Goal: Task Accomplishment & Management: Complete application form

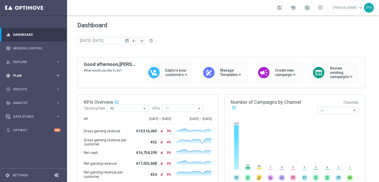
click at [58, 75] on icon "keyboard_arrow_right" at bounding box center [58, 75] width 5 height 5
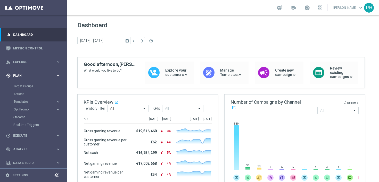
click at [57, 74] on icon "keyboard_arrow_right" at bounding box center [58, 75] width 5 height 5
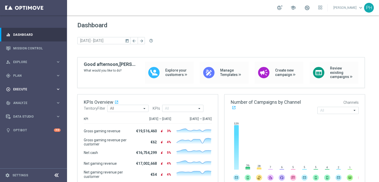
click at [57, 87] on icon "keyboard_arrow_right" at bounding box center [58, 89] width 5 height 5
click at [38, 100] on link "Campaign Builder" at bounding box center [33, 100] width 40 height 4
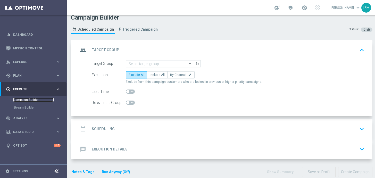
scroll to position [11, 0]
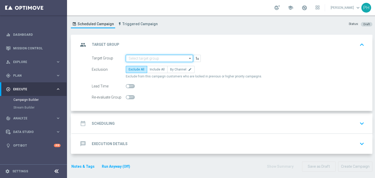
click at [161, 60] on input at bounding box center [159, 58] width 67 height 7
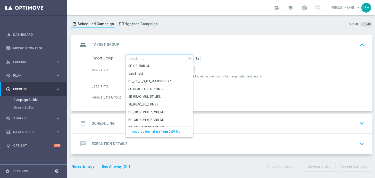
paste input "de_AT_TGT_NVIP_EM_TAC_LT__REACTIVATED_645"
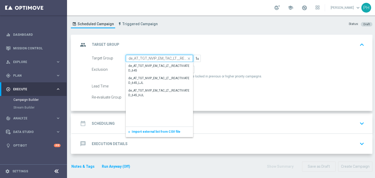
scroll to position [0, 22]
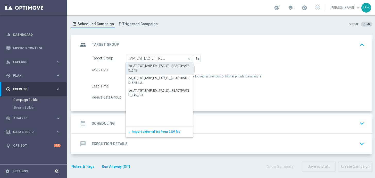
click at [149, 67] on div "de_AT_TGT_NVIP_EM_TAC_LT__REACTIVATED_645" at bounding box center [159, 68] width 62 height 9
type input "de_AT_TGT_NVIP_EM_TAC_LT__REACTIVATED_645"
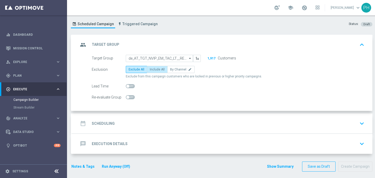
click at [161, 68] on span "Include All" at bounding box center [157, 70] width 15 height 4
click at [153, 69] on input "Include All" at bounding box center [151, 70] width 3 height 3
radio input "true"
click at [131, 87] on span at bounding box center [130, 86] width 9 height 4
click at [131, 87] on input "checkbox" at bounding box center [130, 86] width 9 height 4
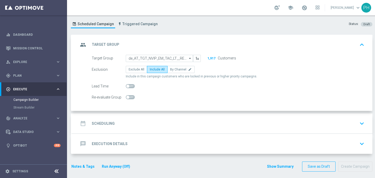
checkbox input "true"
click at [135, 117] on div "date_range Scheduling keyboard_arrow_down" at bounding box center [222, 124] width 300 height 20
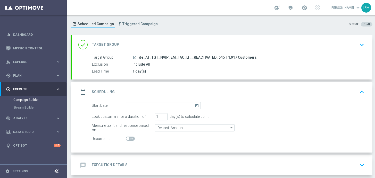
scroll to position [11, 0]
click at [141, 104] on input at bounding box center [163, 105] width 75 height 7
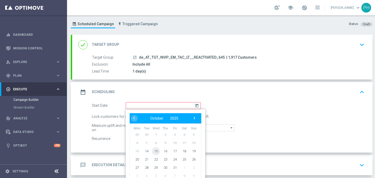
click at [156, 153] on span "15" at bounding box center [156, 151] width 8 height 8
type input "[DATE]"
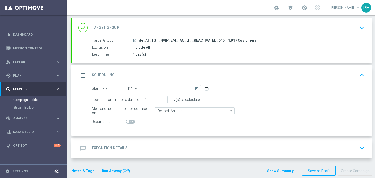
scroll to position [32, 0]
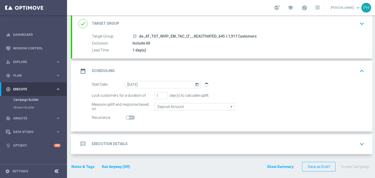
click at [358, 142] on icon "keyboard_arrow_down" at bounding box center [362, 144] width 8 height 8
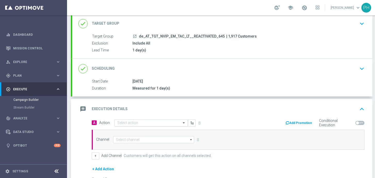
click at [133, 124] on input "text" at bounding box center [145, 123] width 57 height 4
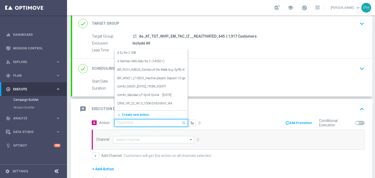
paste input "6 lines AT Lotto & extra game + 30 FS on Book of Dead"
type input "6 lines AT Lotto & extra game + 30 FS on Book of Dead"
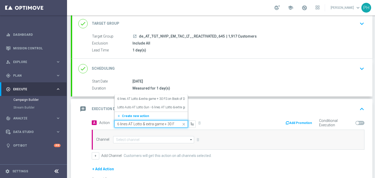
scroll to position [0, 28]
click at [173, 100] on label "6 lines AT Lotto & extra game + 30 FS on Book of Dead" at bounding box center [153, 99] width 72 height 4
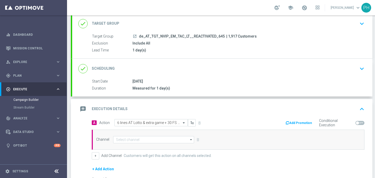
scroll to position [0, 0]
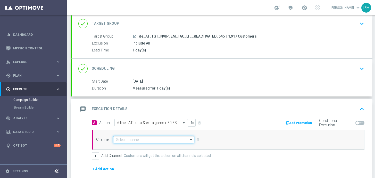
click at [150, 140] on input at bounding box center [153, 139] width 81 height 7
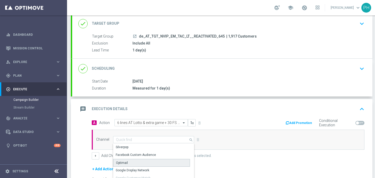
click at [141, 161] on div "Optimail" at bounding box center [151, 163] width 77 height 8
type input "Optimail"
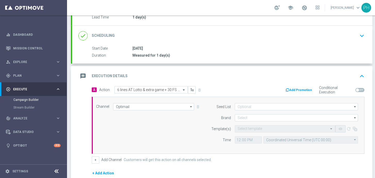
scroll to position [69, 0]
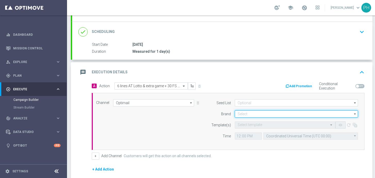
click at [248, 112] on input at bounding box center [296, 113] width 123 height 7
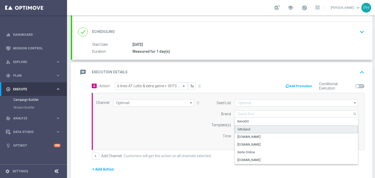
click at [246, 129] on div "lottoland" at bounding box center [243, 129] width 13 height 5
type input "lottoland"
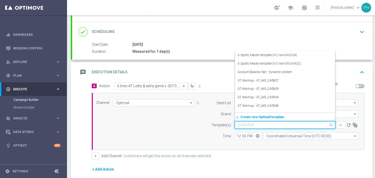
click at [251, 127] on input "text" at bounding box center [279, 125] width 84 height 4
paste input "AT__645_REACT_251015__NVIP_EMA_TAC_LT"
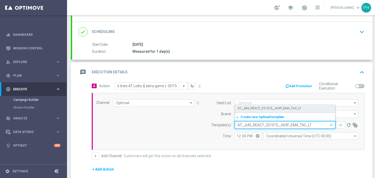
click at [279, 109] on label "AT__645_REACT_251015__NVIP_EMA_TAC_LT" at bounding box center [268, 108] width 63 height 4
type input "AT__645_REACT_251015__NVIP_EMA_TAC_LT"
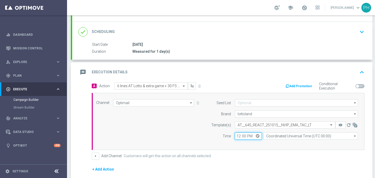
click at [249, 134] on input "12:00" at bounding box center [248, 136] width 27 height 7
type input "06:00"
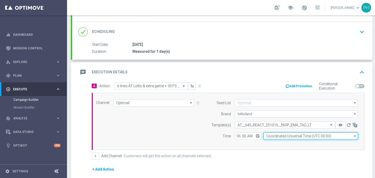
click at [270, 136] on input "Coordinated Universal Time (UTC 00:00)" at bounding box center [310, 136] width 95 height 7
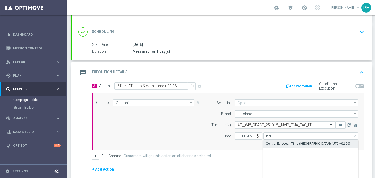
click at [300, 143] on div "Central European Time (Berlin) (UTC +02:00)" at bounding box center [308, 143] width 84 height 5
type input "Central European Time (Berlin) (UTC +02:00)"
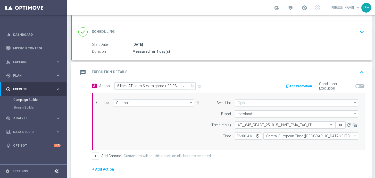
click at [178, 128] on div "Channel Optimail Optimail arrow_drop_down Show Selected 1 of 26 Silverpop" at bounding box center [226, 121] width 269 height 44
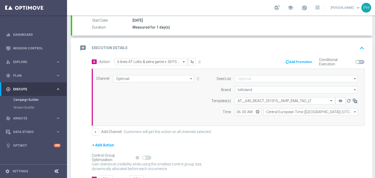
scroll to position [110, 0]
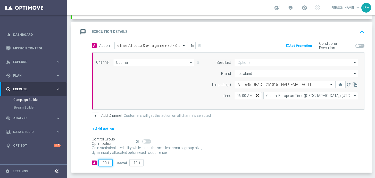
drag, startPoint x: 107, startPoint y: 161, endPoint x: 96, endPoint y: 162, distance: 11.7
click at [96, 162] on div "A 90 %" at bounding box center [102, 162] width 20 height 7
type input "9"
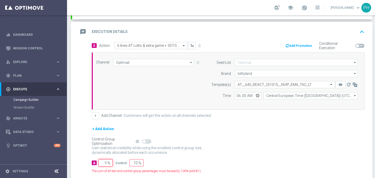
type input "91"
type input "98"
type input "2"
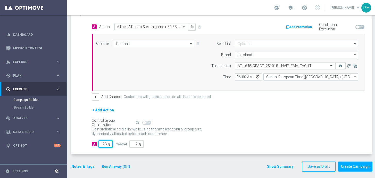
scroll to position [4, 0]
type input "98"
click at [82, 164] on button "Notes & Tags" at bounding box center [83, 167] width 24 height 6
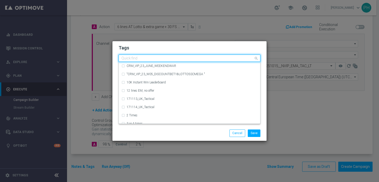
click at [139, 56] on div "Quick find" at bounding box center [186, 58] width 135 height 6
paste input "AT_Tactical"
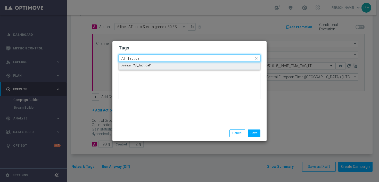
click at [150, 58] on input "AT_Tactical" at bounding box center [187, 58] width 132 height 4
drag, startPoint x: 149, startPoint y: 59, endPoint x: 97, endPoint y: 59, distance: 52.0
click at [97, 59] on modal-container "Tags Quick find AT_Tactical Add item "AT_Tactical" Notes Save Cancel" at bounding box center [189, 91] width 379 height 182
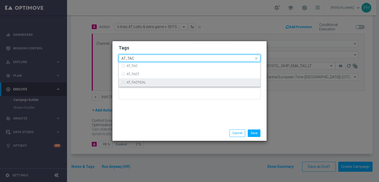
click at [151, 84] on div "AT_TACTICAL" at bounding box center [189, 82] width 136 height 8
type input "AT_TAC"
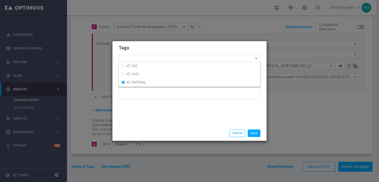
click at [174, 102] on div at bounding box center [189, 88] width 142 height 30
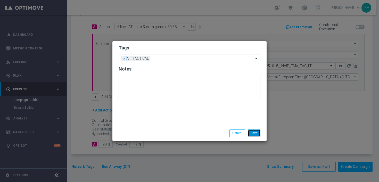
click at [256, 133] on button "Save" at bounding box center [253, 133] width 13 height 7
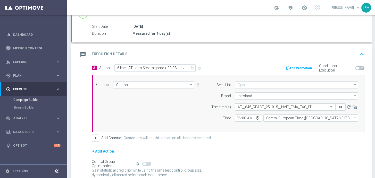
scroll to position [76, 0]
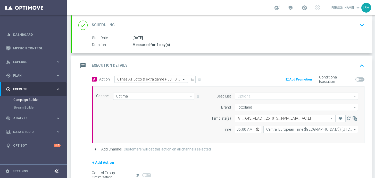
click at [358, 63] on icon "keyboard_arrow_up" at bounding box center [362, 66] width 8 height 8
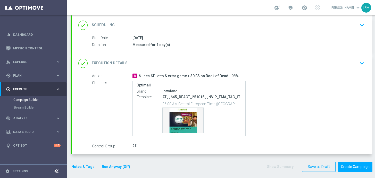
click at [123, 168] on button "Run Anyway (Off)" at bounding box center [115, 167] width 29 height 6
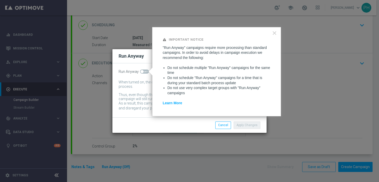
click at [140, 69] on div "Run Anyway When turned on, the campaign will be executed regardless of your sit…" at bounding box center [189, 90] width 154 height 54
click at [143, 71] on span at bounding box center [144, 72] width 9 height 4
click at [143, 71] on input "checkbox" at bounding box center [144, 72] width 9 height 4
checkbox input "true"
click at [251, 125] on button "Apply Changes" at bounding box center [246, 125] width 27 height 7
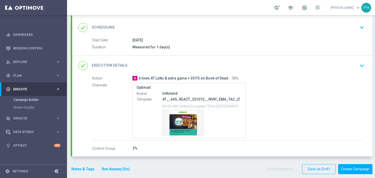
scroll to position [76, 0]
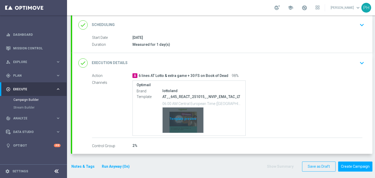
click at [181, 124] on div "Template preview" at bounding box center [182, 120] width 41 height 25
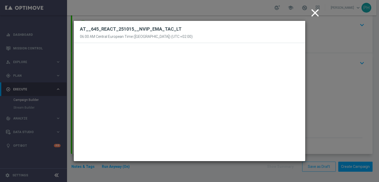
click at [313, 13] on icon "close" at bounding box center [314, 12] width 13 height 13
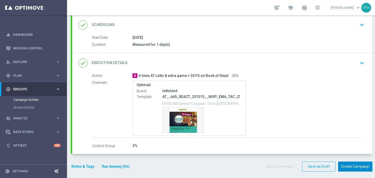
click at [362, 169] on button "Create Campaign" at bounding box center [355, 167] width 34 height 10
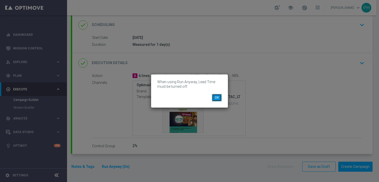
click at [218, 98] on button "OK" at bounding box center [217, 97] width 10 height 7
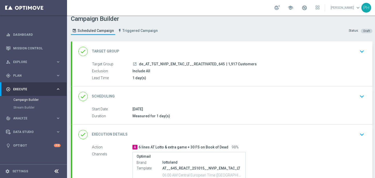
scroll to position [0, 0]
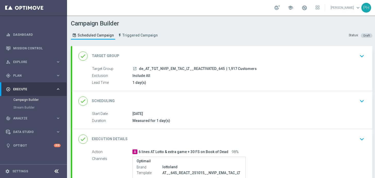
click at [186, 77] on div "Include All" at bounding box center [247, 75] width 230 height 5
click at [363, 56] on icon "keyboard_arrow_down" at bounding box center [362, 56] width 8 height 8
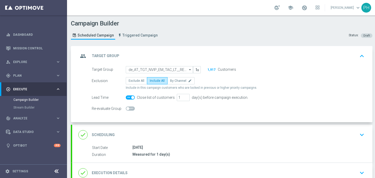
click at [129, 98] on span at bounding box center [130, 98] width 9 height 4
click at [129, 98] on input "checkbox" at bounding box center [130, 98] width 9 height 4
checkbox input "false"
click at [360, 56] on icon "keyboard_arrow_up" at bounding box center [362, 56] width 8 height 8
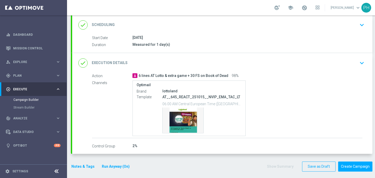
scroll to position [4, 0]
click at [355, 162] on button "Create Campaign" at bounding box center [355, 167] width 34 height 10
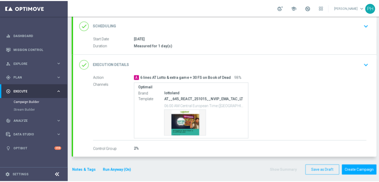
scroll to position [0, 0]
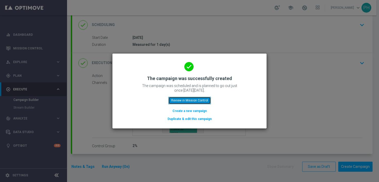
click at [203, 100] on button "Review in Mission Control" at bounding box center [189, 100] width 42 height 7
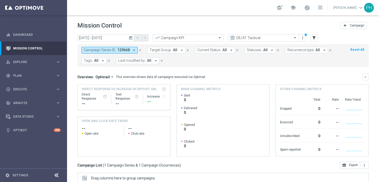
scroll to position [86, 0]
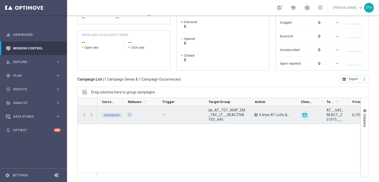
click at [159, 115] on div "—" at bounding box center [181, 115] width 46 height 18
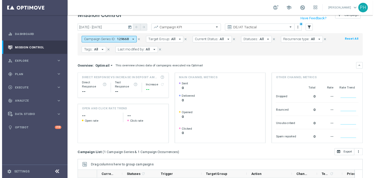
scroll to position [11, 0]
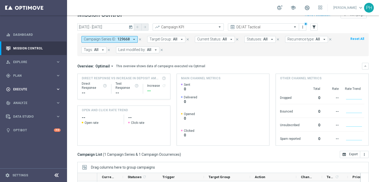
click at [58, 89] on icon "keyboard_arrow_right" at bounding box center [58, 89] width 5 height 5
click at [36, 100] on link "Campaign Builder" at bounding box center [33, 100] width 40 height 4
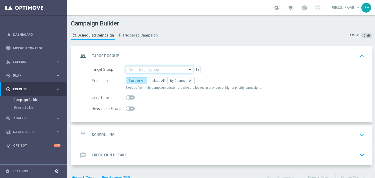
click at [145, 68] on input at bounding box center [159, 69] width 67 height 7
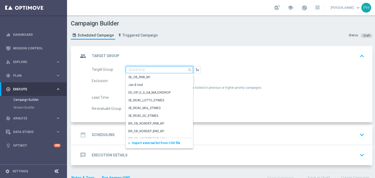
paste input "de_AT_TGT_NVIP_EM_TAC_LT__CHURNED_645"
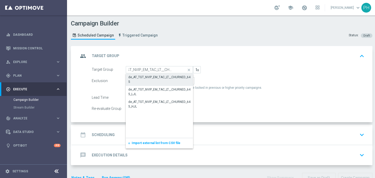
click at [154, 79] on div "de_AT_TGT_NVIP_EM_TAC_LT__CHURNED_645" at bounding box center [159, 79] width 62 height 9
type input "de_AT_TGT_NVIP_EM_TAC_LT__CHURNED_645"
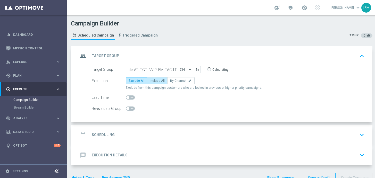
click at [155, 80] on span "Include All" at bounding box center [157, 81] width 15 height 4
click at [153, 80] on input "Include All" at bounding box center [151, 81] width 3 height 3
radio input "true"
click at [115, 134] on div "date_range Scheduling keyboard_arrow_down" at bounding box center [222, 135] width 288 height 10
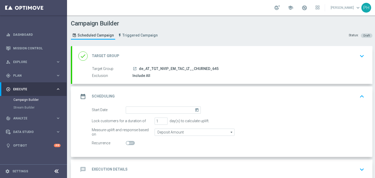
click at [362, 57] on icon "keyboard_arrow_down" at bounding box center [362, 56] width 8 height 8
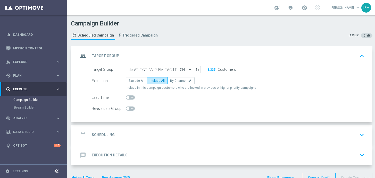
click at [131, 134] on div "date_range Scheduling keyboard_arrow_down" at bounding box center [222, 135] width 288 height 10
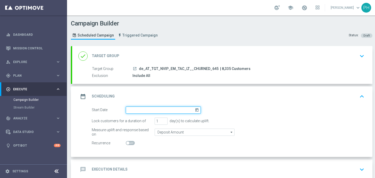
click at [159, 110] on input at bounding box center [163, 110] width 75 height 7
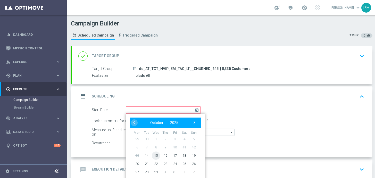
click at [157, 156] on span "15" at bounding box center [156, 155] width 8 height 8
type input "[DATE]"
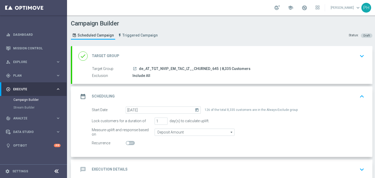
click at [361, 56] on icon "keyboard_arrow_down" at bounding box center [362, 56] width 8 height 8
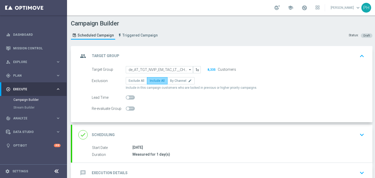
click at [162, 81] on span "Include All" at bounding box center [157, 81] width 15 height 4
click at [153, 81] on input "Include All" at bounding box center [151, 81] width 3 height 3
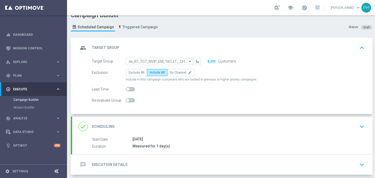
scroll to position [15, 0]
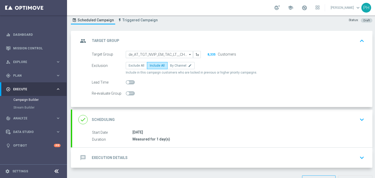
click at [362, 120] on icon "keyboard_arrow_down" at bounding box center [362, 120] width 8 height 8
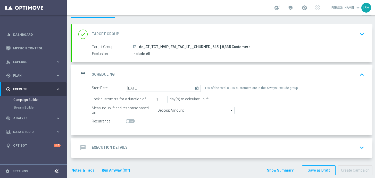
scroll to position [25, 0]
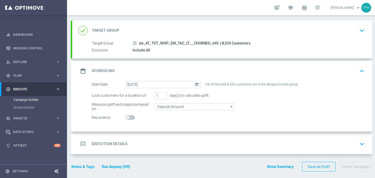
click at [209, 141] on div "message Execution Details keyboard_arrow_down" at bounding box center [222, 144] width 288 height 10
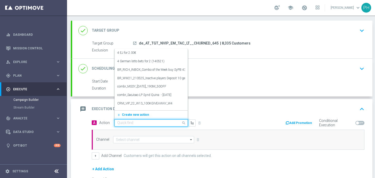
click at [148, 123] on input "text" at bounding box center [145, 123] width 57 height 4
click at [123, 123] on input "text" at bounding box center [145, 123] width 57 height 4
paste input "3 lines AT Lotto & extra game + 30 FS on Book of Dead"
type input "3 lines AT Lotto & extra game + 30 FS on Book of Dead"
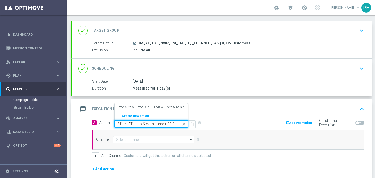
scroll to position [0, 28]
click at [148, 107] on label "Lotto Auto AT Lotto Sun - 3 lines AT Lotto & extra game + 30 FS on Book of Dead" at bounding box center [170, 107] width 107 height 4
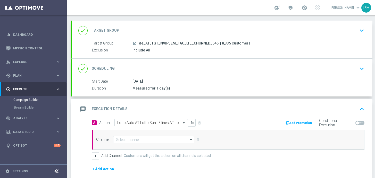
scroll to position [0, 0]
click at [181, 123] on div at bounding box center [151, 123] width 73 height 4
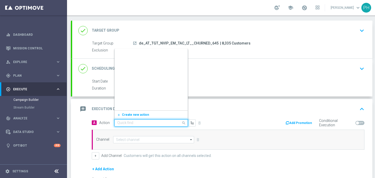
scroll to position [183855, 0]
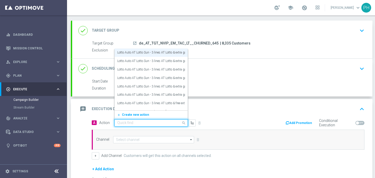
paste input "3 lines AT Lotto & extra game + 30 FS on Book of Dead"
type input "3 lines AT Lotto & extra game + 30 FS on Book of Dead"
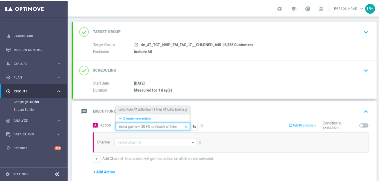
scroll to position [0, 0]
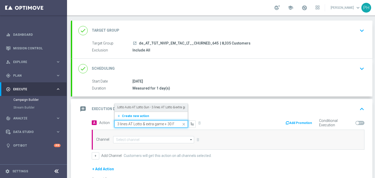
drag, startPoint x: 134, startPoint y: 125, endPoint x: 91, endPoint y: 125, distance: 43.3
click at [91, 125] on div "A Action Quick find Lotto Auto AT Lotto Sun - 3 lines AT Lotto & extra game + 3…" at bounding box center [158, 123] width 140 height 9
click at [139, 125] on input "3 lines AT Lotto & extra game + 30 FS on Book of Dead" at bounding box center [145, 124] width 57 height 4
click at [148, 117] on button "add_new Create new action" at bounding box center [150, 116] width 71 height 6
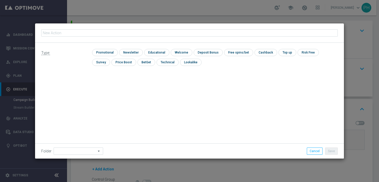
type input "3 lines AT Lotto & extra game + 30 FS on Book of Dead"
click at [178, 87] on div "Type: check Promotional check Newsletter check Educational check Welcome check …" at bounding box center [189, 101] width 308 height 116
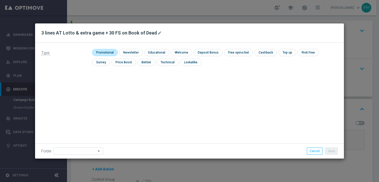
click at [101, 50] on input "checkbox" at bounding box center [104, 52] width 24 height 7
checkbox input "true"
click at [96, 151] on icon "arrow_drop_down" at bounding box center [98, 151] width 5 height 7
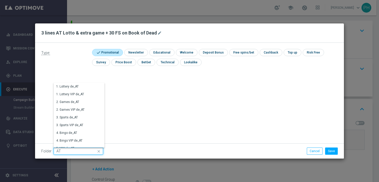
type input "A"
click at [188, 113] on div "Type: check Promotional check Newsletter check Educational check Welcome check …" at bounding box center [189, 101] width 308 height 116
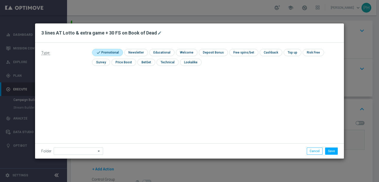
click at [171, 111] on div "Type: check Promotional check Newsletter check Educational check Welcome check …" at bounding box center [189, 101] width 308 height 116
click at [83, 152] on input at bounding box center [78, 151] width 49 height 7
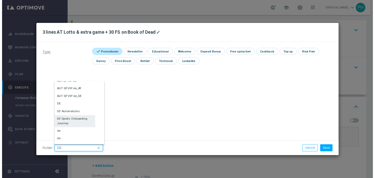
scroll to position [522, 0]
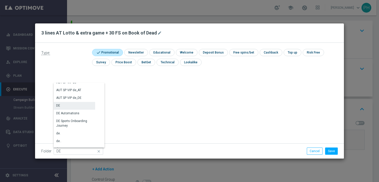
click at [83, 106] on div "DE" at bounding box center [74, 105] width 41 height 7
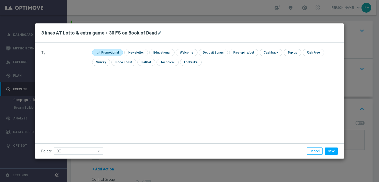
type input "DE"
click at [135, 105] on div "Type: check Promotional check Newsletter check Educational check Welcome check …" at bounding box center [189, 101] width 308 height 116
click at [330, 150] on button "Save" at bounding box center [331, 151] width 13 height 7
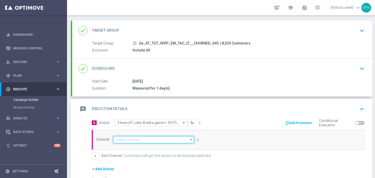
click at [148, 139] on input at bounding box center [153, 139] width 81 height 7
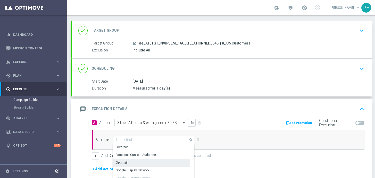
click at [140, 159] on div "Optimail" at bounding box center [151, 162] width 77 height 7
type input "Optimail"
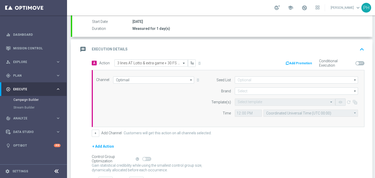
scroll to position [85, 0]
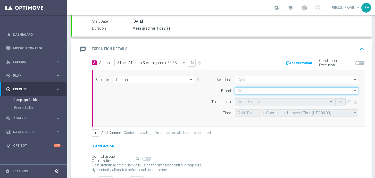
click at [247, 92] on input at bounding box center [296, 90] width 123 height 7
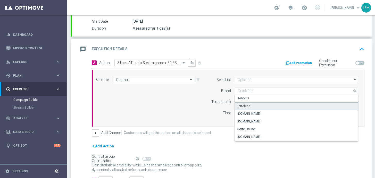
click at [249, 106] on div "lottoland" at bounding box center [243, 106] width 13 height 5
type input "lottoland"
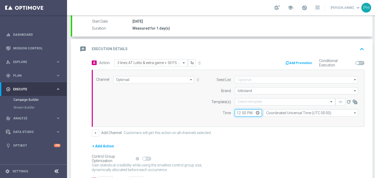
click at [245, 111] on input "12:00" at bounding box center [248, 112] width 27 height 7
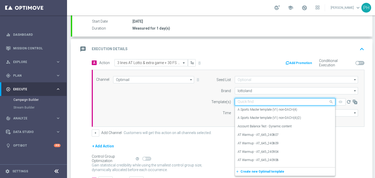
click at [270, 104] on input "text" at bounding box center [279, 102] width 84 height 4
paste input "AT__645_CHURNED_251015__NVIP_EMA_TAC_LT"
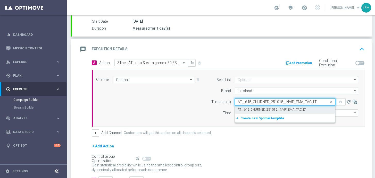
click at [283, 109] on label "AT__645_CHURNED_251015__NVIP_EMA_TAC_LT" at bounding box center [271, 110] width 68 height 4
type input "AT__645_CHURNED_251015__NVIP_EMA_TAC_LT"
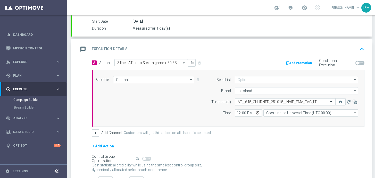
click at [174, 104] on div "Channel Optimail Optimail arrow_drop_down Drag here to set row groups Drag here…" at bounding box center [226, 98] width 269 height 44
click at [245, 113] on input "12:00" at bounding box center [248, 112] width 27 height 7
click at [238, 113] on input "12:00" at bounding box center [248, 112] width 27 height 7
type input "06:00"
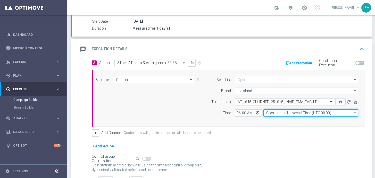
click at [338, 111] on input "Coordinated Universal Time (UTC 00:00)" at bounding box center [310, 112] width 95 height 7
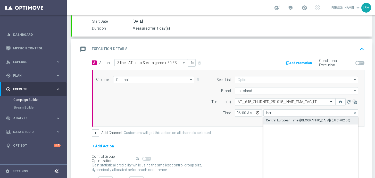
click at [299, 121] on div "Central European Time (Berlin) (UTC +02:00)" at bounding box center [308, 120] width 84 height 5
type input "Central European Time (Berlin) (UTC +02:00)"
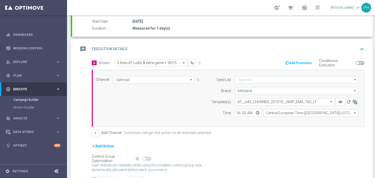
click at [291, 145] on div "+ Add Action" at bounding box center [228, 149] width 272 height 13
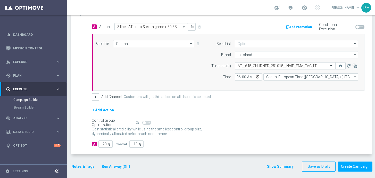
click at [109, 145] on span "%" at bounding box center [108, 144] width 3 height 4
drag, startPoint x: 107, startPoint y: 144, endPoint x: 103, endPoint y: 142, distance: 4.5
click at [103, 142] on input "90" at bounding box center [105, 144] width 14 height 7
type input "9"
type input "91"
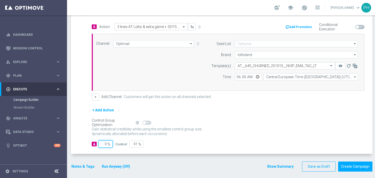
type input "98"
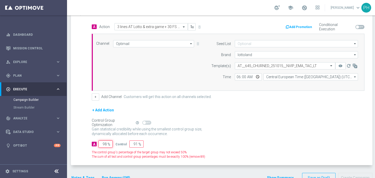
type input "2"
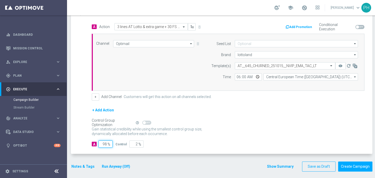
type input "98"
click at [115, 167] on button "Run Anyway (Off)" at bounding box center [115, 167] width 29 height 6
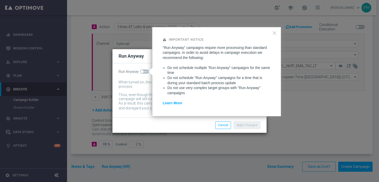
click at [143, 70] on span at bounding box center [144, 72] width 9 height 4
click at [143, 70] on input "checkbox" at bounding box center [144, 72] width 9 height 4
checkbox input "true"
click at [247, 126] on button "Apply Changes" at bounding box center [246, 125] width 27 height 7
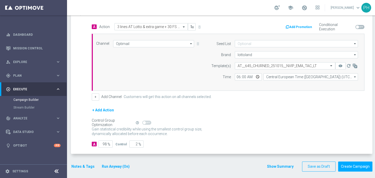
click at [266, 141] on div "A 98 % Control 2 %" at bounding box center [228, 144] width 272 height 7
click at [362, 166] on button "Create Campaign" at bounding box center [355, 167] width 34 height 10
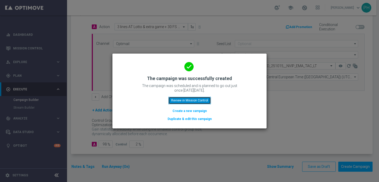
click at [201, 101] on button "Review in Mission Control" at bounding box center [189, 100] width 42 height 7
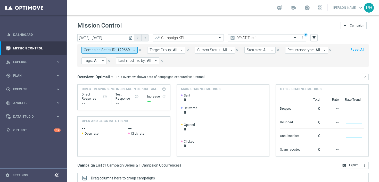
scroll to position [86, 0]
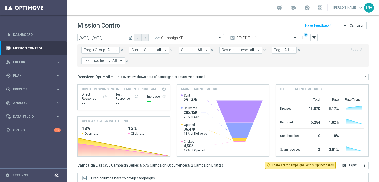
click at [278, 50] on span "Tags:" at bounding box center [278, 50] width 9 height 4
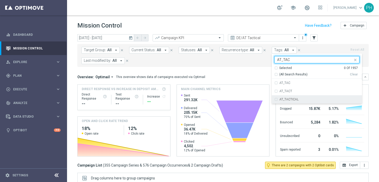
click at [301, 102] on div "AT_TACTICAL" at bounding box center [316, 99] width 85 height 8
type input "AT_TAC"
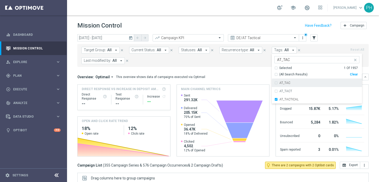
click at [221, 62] on form "Target Group: All arrow_drop_down close Current Status: All arrow_drop_down clo…" at bounding box center [211, 55] width 260 height 17
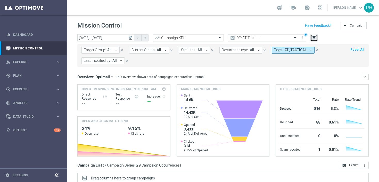
click at [314, 38] on icon "filter_alt" at bounding box center [313, 38] width 5 height 5
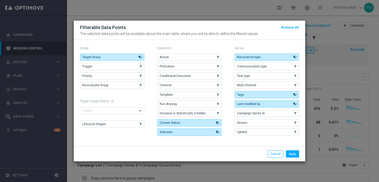
click at [335, 39] on modal-container "Filterable Data Points Remove All The selected data points will be available ab…" at bounding box center [189, 91] width 379 height 182
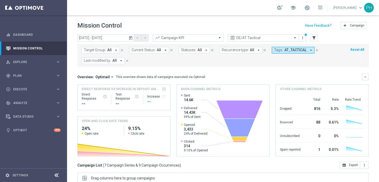
click at [114, 49] on icon "arrow_drop_down" at bounding box center [116, 50] width 5 height 5
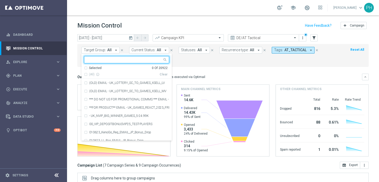
click at [109, 59] on input "text" at bounding box center [124, 60] width 75 height 4
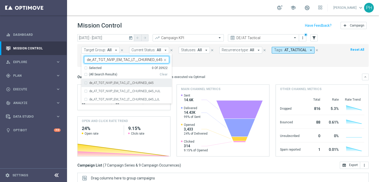
click at [157, 83] on div "de_AT_TGT_NVIP_EM_TAC_LT__CHURNED_645" at bounding box center [129, 82] width 80 height 3
type input "de_AT_TGT_NVIP_EM_TAC_LT__CHURNED_645"
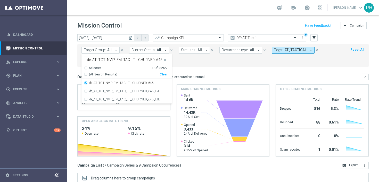
click at [290, 68] on mini-dashboard "Overview: Optimail arrow_drop_down This overview shows data of campaigns execut…" at bounding box center [222, 114] width 291 height 95
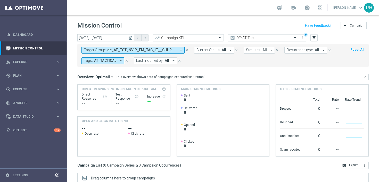
click at [120, 61] on icon "arrow_drop_down" at bounding box center [120, 60] width 5 height 5
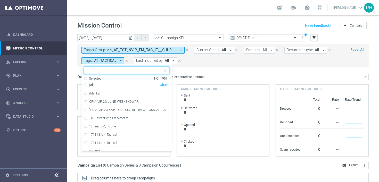
click at [85, 85] on div "(All)" at bounding box center [121, 85] width 75 height 4
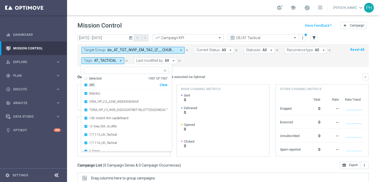
click at [221, 75] on div "Overview: Optimail arrow_drop_down This overview shows data of campaigns execut…" at bounding box center [219, 77] width 284 height 5
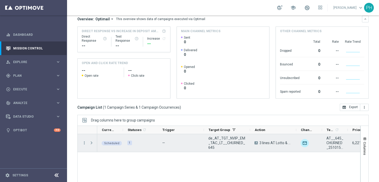
scroll to position [86, 0]
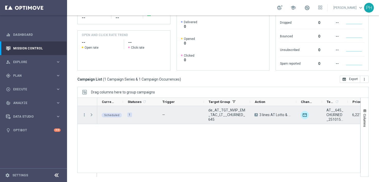
click at [198, 116] on div "—" at bounding box center [181, 115] width 46 height 18
click at [268, 115] on span "3 lines AT Lotto & extra game + 30 FS on Book of Dead" at bounding box center [275, 115] width 32 height 5
click at [84, 115] on icon "more_vert" at bounding box center [84, 115] width 5 height 5
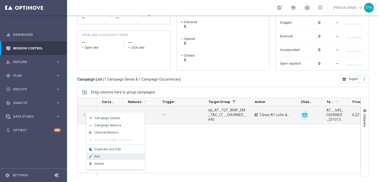
click at [119, 156] on div "Edit" at bounding box center [118, 157] width 48 height 4
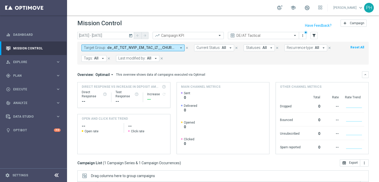
scroll to position [0, 0]
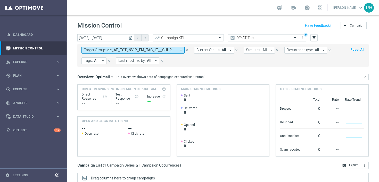
click at [182, 49] on icon "arrow_drop_down" at bounding box center [180, 50] width 5 height 5
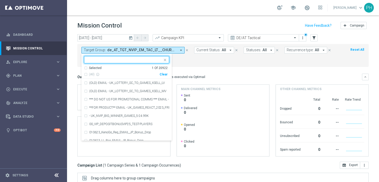
click at [167, 73] on div "Selected 1 Of 20922 (All) info_outline Clear" at bounding box center [126, 72] width 90 height 13
click at [0, 0] on div "Clear" at bounding box center [0, 0] width 0 height 0
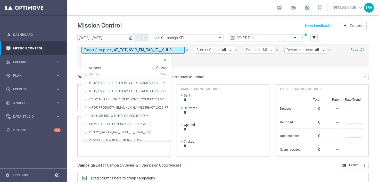
drag, startPoint x: 207, startPoint y: 68, endPoint x: 181, endPoint y: 68, distance: 26.3
click at [207, 68] on mini-dashboard "Overview: Optimail arrow_drop_down This overview shows data of campaigns execut…" at bounding box center [222, 114] width 291 height 95
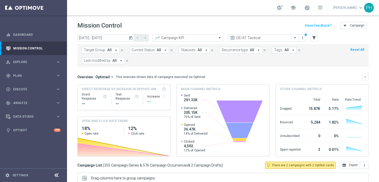
click at [279, 52] on span "Tags:" at bounding box center [278, 50] width 9 height 4
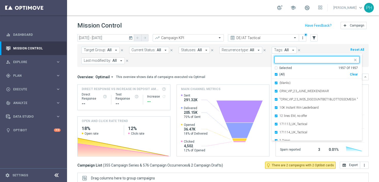
click at [288, 60] on input "text" at bounding box center [314, 60] width 75 height 4
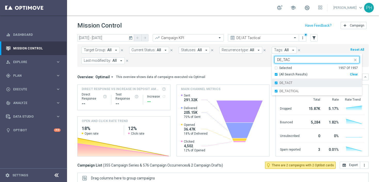
drag, startPoint x: 299, startPoint y: 91, endPoint x: 292, endPoint y: 87, distance: 8.7
click at [299, 91] on div "DE_TACTICAL" at bounding box center [319, 91] width 80 height 3
type input "DE_TAC"
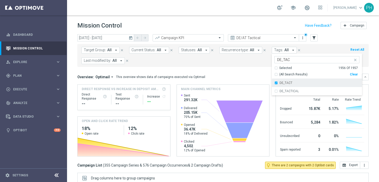
click at [288, 84] on div "DE_TACT" at bounding box center [316, 83] width 85 height 8
click at [286, 84] on label "DE_TACT" at bounding box center [285, 82] width 13 height 3
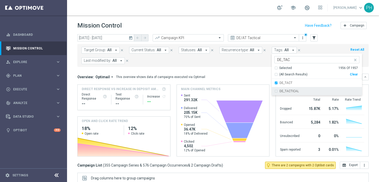
click at [287, 90] on label "DE_TACTICAL" at bounding box center [288, 91] width 19 height 3
click at [254, 68] on mini-dashboard "Overview: Optimail arrow_drop_down This overview shows data of campaigns execut…" at bounding box center [222, 114] width 291 height 95
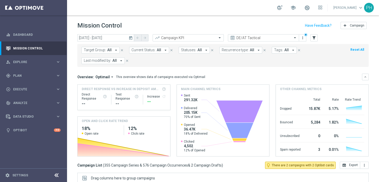
click at [290, 50] on icon "arrow_drop_down" at bounding box center [292, 50] width 5 height 5
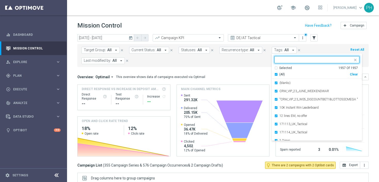
click at [274, 74] on div "(All)" at bounding box center [311, 74] width 75 height 4
click at [285, 59] on input "text" at bounding box center [314, 60] width 75 height 4
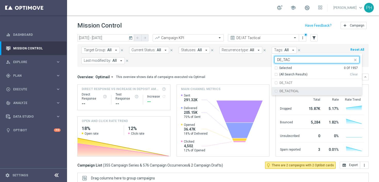
click at [274, 91] on div "DE_TACTICAL" at bounding box center [316, 91] width 85 height 8
type input "DE_TAC"
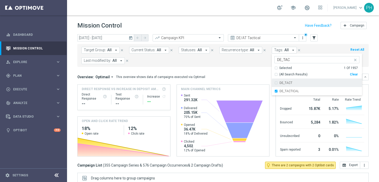
click at [253, 68] on mini-dashboard "Overview: Optimail arrow_drop_down This overview shows data of campaigns execut…" at bounding box center [222, 114] width 291 height 95
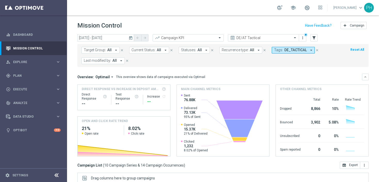
click at [308, 50] on icon "arrow_drop_down" at bounding box center [310, 50] width 5 height 5
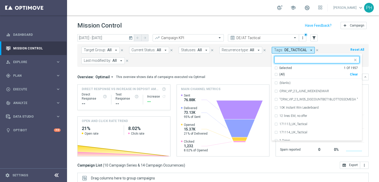
click at [300, 60] on input "text" at bounding box center [314, 60] width 75 height 4
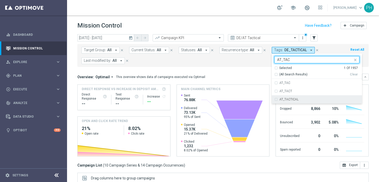
click at [274, 99] on div "AT_TACTICAL" at bounding box center [316, 99] width 85 height 8
type input "AT_TAC"
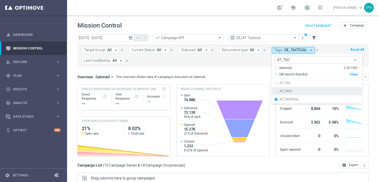
click at [255, 64] on form "Target Group: All arrow_drop_down close Current Status: All arrow_drop_down clo…" at bounding box center [211, 55] width 260 height 17
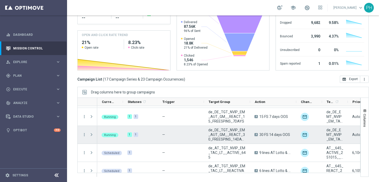
scroll to position [240, 0]
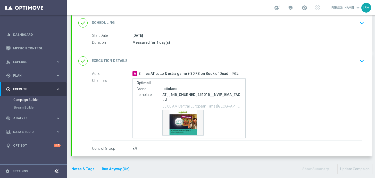
scroll to position [74, 0]
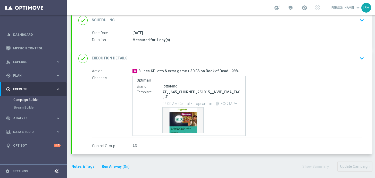
click at [81, 166] on button "Notes & Tags" at bounding box center [83, 167] width 24 height 6
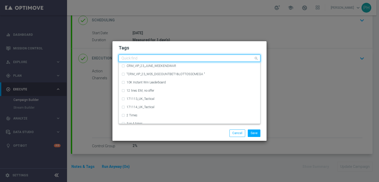
click at [145, 57] on input "text" at bounding box center [187, 58] width 132 height 4
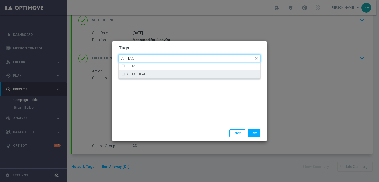
click at [145, 72] on div "AT_TACTICAL" at bounding box center [189, 74] width 136 height 8
type input "AT_TACT"
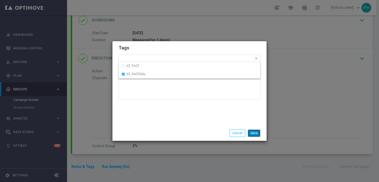
click at [254, 132] on button "Save" at bounding box center [253, 133] width 13 height 7
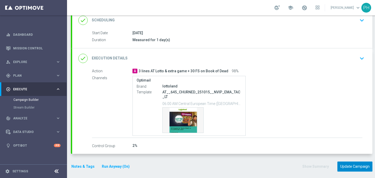
click at [356, 167] on button "Update Campaign" at bounding box center [354, 167] width 35 height 10
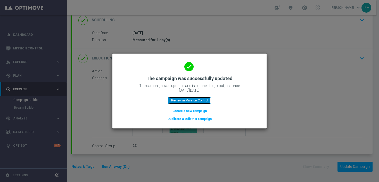
click at [201, 101] on button "Review in Mission Control" at bounding box center [189, 100] width 42 height 7
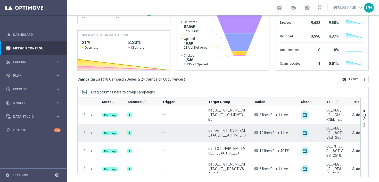
scroll to position [258, 0]
